Goal: Information Seeking & Learning: Learn about a topic

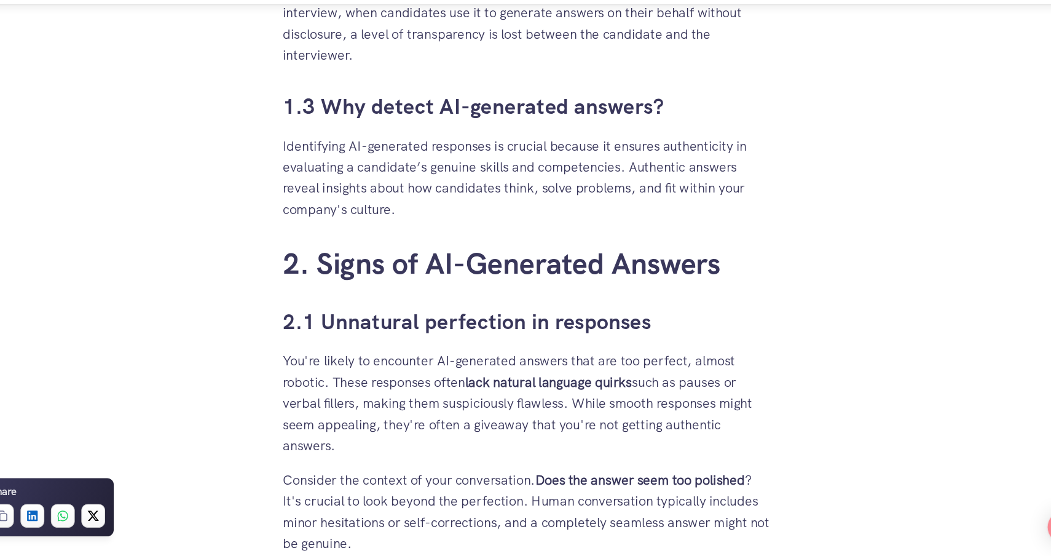
scroll to position [1288, 0]
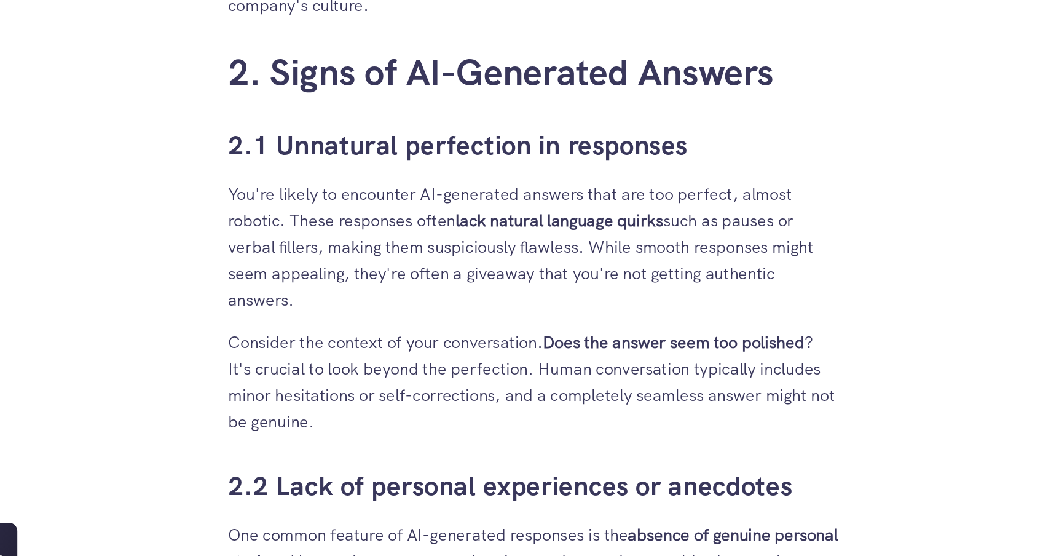
click at [505, 309] on p "You're likely to encounter AI-generated answers that are too perfect, almost ro…" at bounding box center [525, 278] width 455 height 98
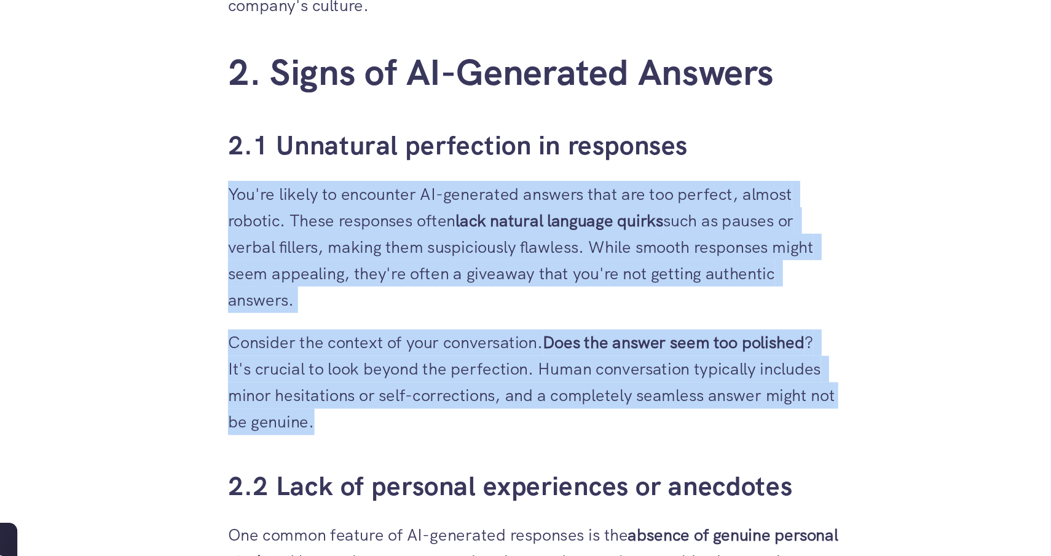
drag, startPoint x: 505, startPoint y: 309, endPoint x: 507, endPoint y: 353, distance: 43.7
click at [507, 353] on p "Consider the context of your conversation. Does the answer seem too polished ? …" at bounding box center [525, 378] width 455 height 79
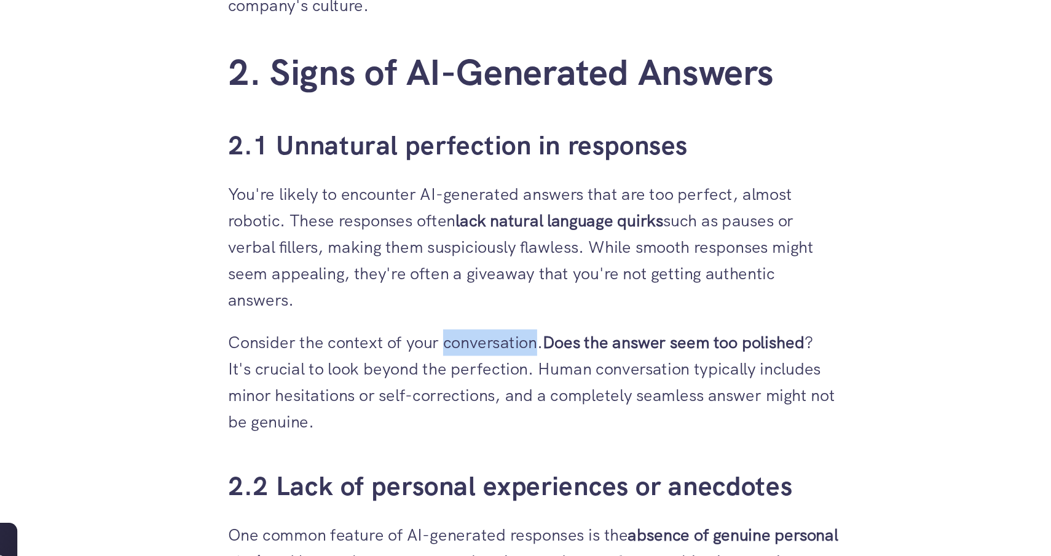
click at [507, 353] on p "Consider the context of your conversation. Does the answer seem too polished ? …" at bounding box center [525, 378] width 455 height 79
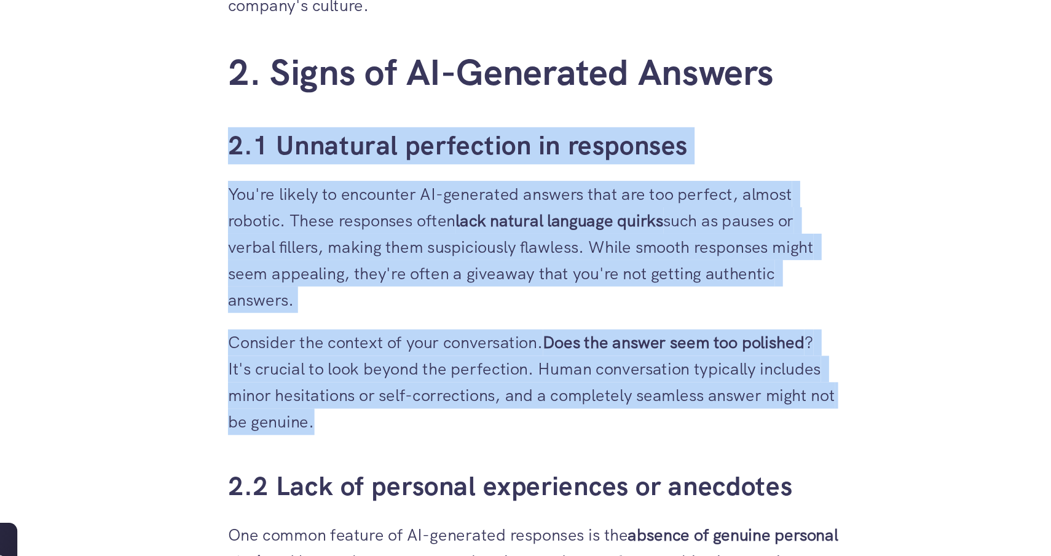
drag, startPoint x: 507, startPoint y: 353, endPoint x: 495, endPoint y: 216, distance: 137.6
click at [469, 275] on p "You're likely to encounter AI-generated answers that are too perfect, almost ro…" at bounding box center [525, 278] width 455 height 98
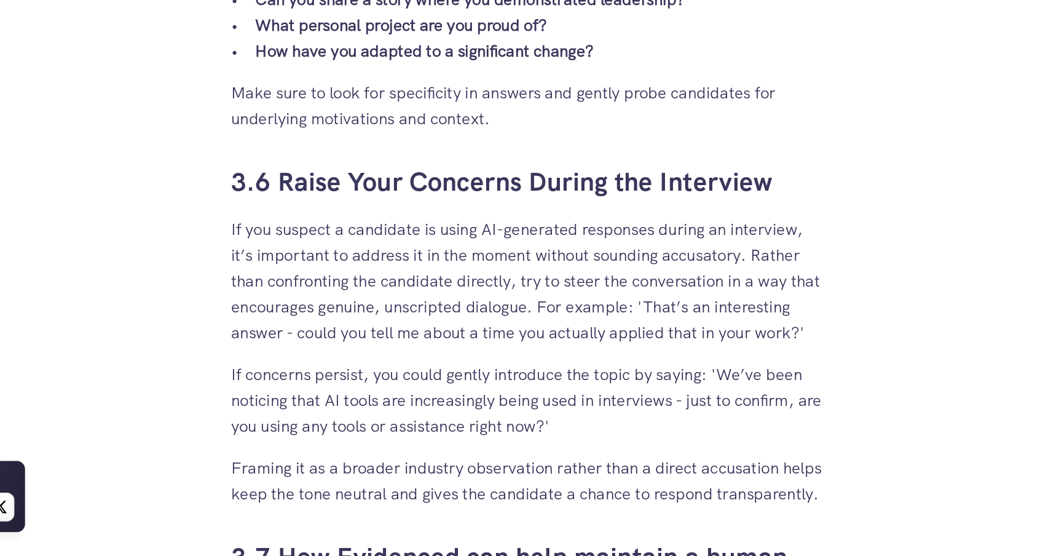
scroll to position [3765, 0]
